Goal: Task Accomplishment & Management: Manage account settings

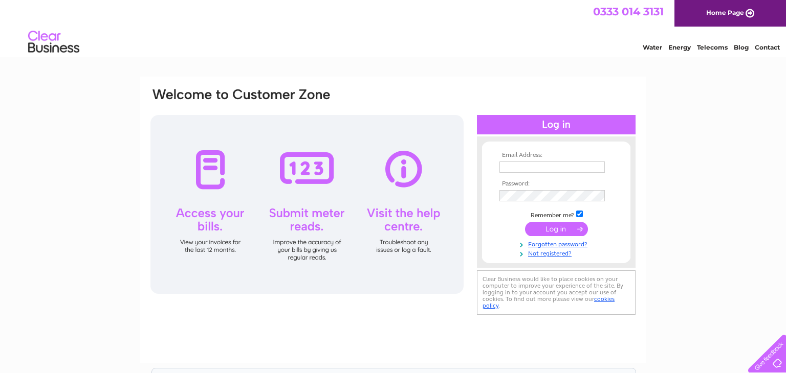
type input "chrisfrew@hotmail.com"
click at [548, 225] on input "submit" at bounding box center [556, 229] width 63 height 14
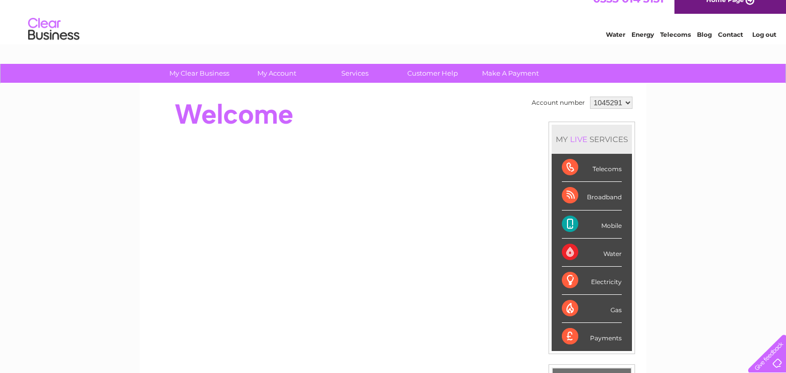
scroll to position [13, 0]
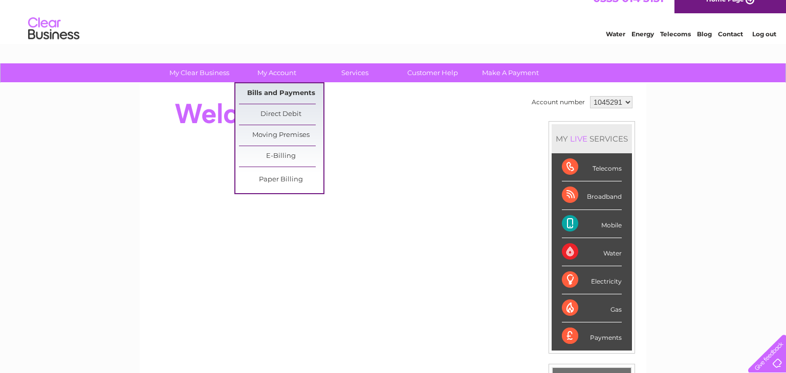
click at [277, 91] on link "Bills and Payments" at bounding box center [281, 93] width 84 height 20
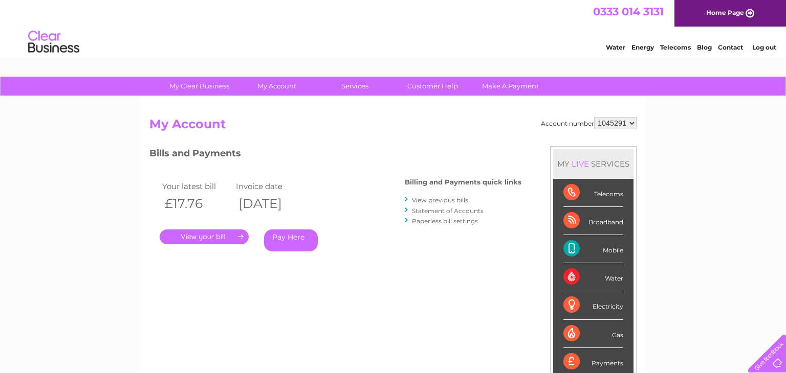
click at [205, 240] on link "." at bounding box center [204, 237] width 89 height 15
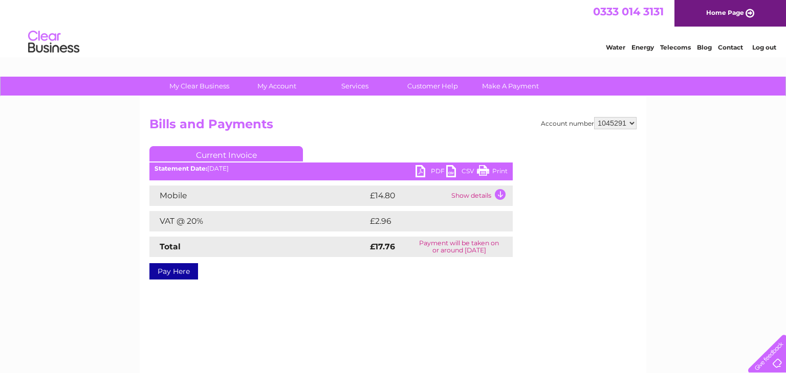
click at [487, 173] on link "Print" at bounding box center [492, 172] width 31 height 15
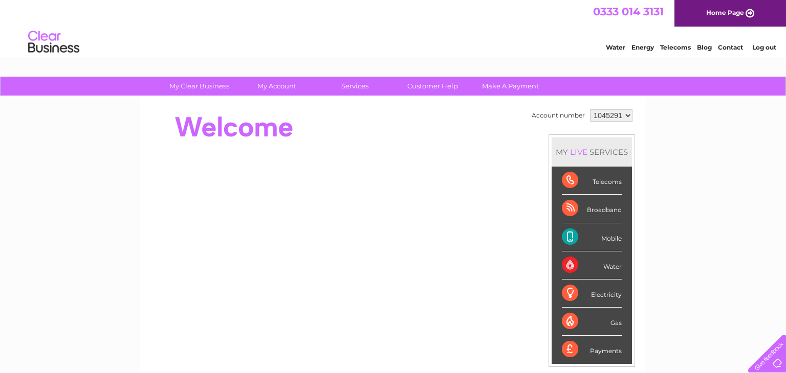
click at [765, 43] on link "Log out" at bounding box center [764, 47] width 24 height 8
